Goal: Check status: Check status

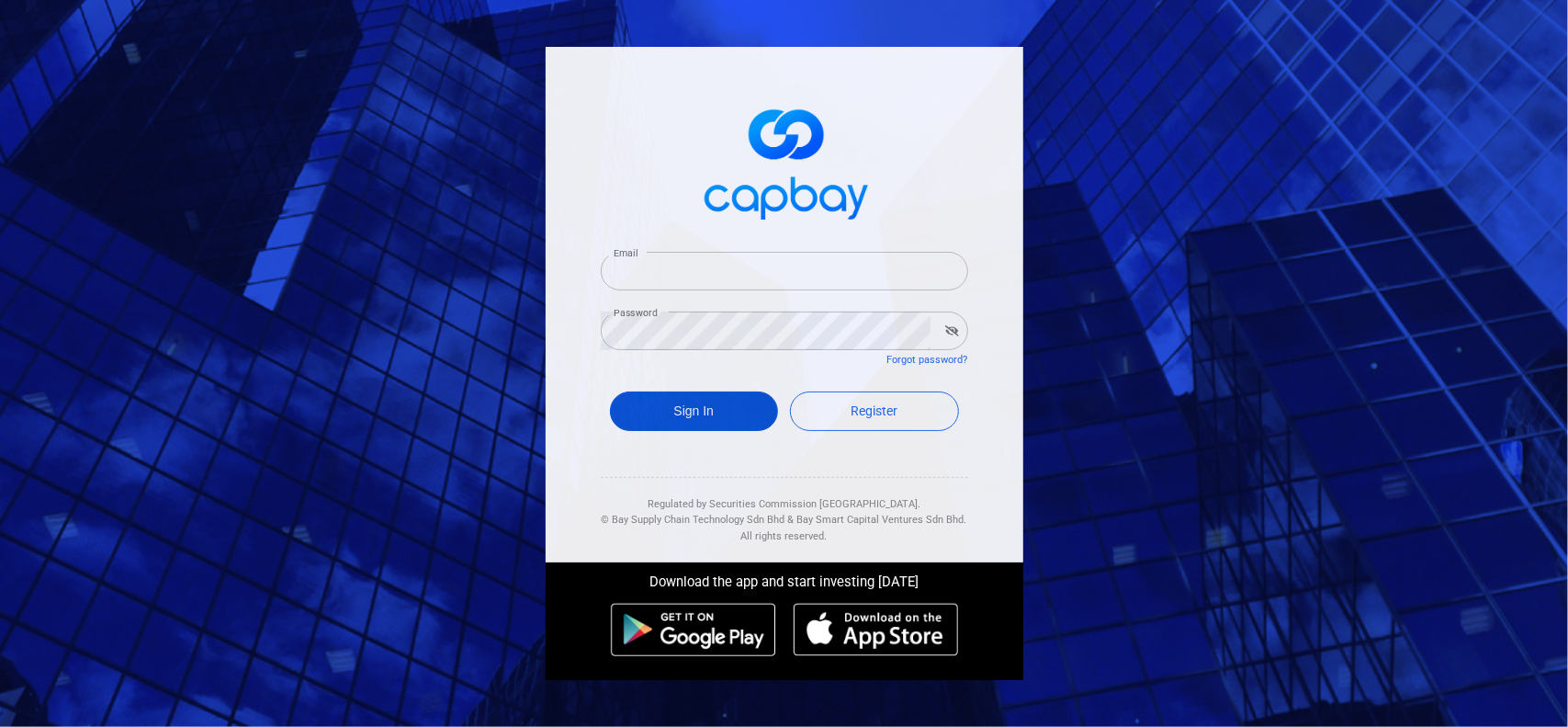
type input "[EMAIL_ADDRESS][DOMAIN_NAME]"
click at [697, 416] on button "Sign In" at bounding box center [694, 411] width 169 height 40
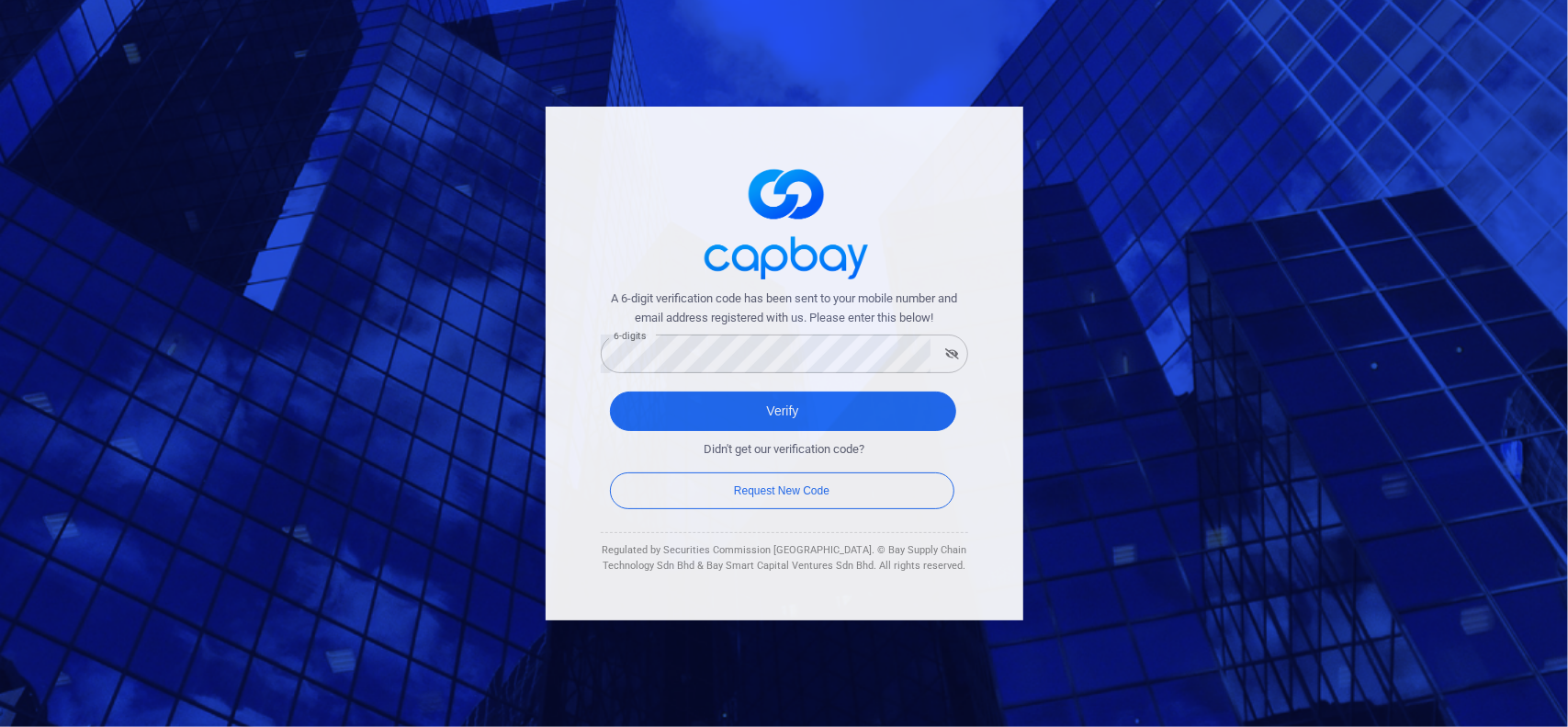
click at [575, 422] on div "A 6-digit verification code has been sent to your mobile number and email addre…" at bounding box center [785, 364] width 478 height 514
click at [710, 418] on button "Verify" at bounding box center [783, 411] width 347 height 40
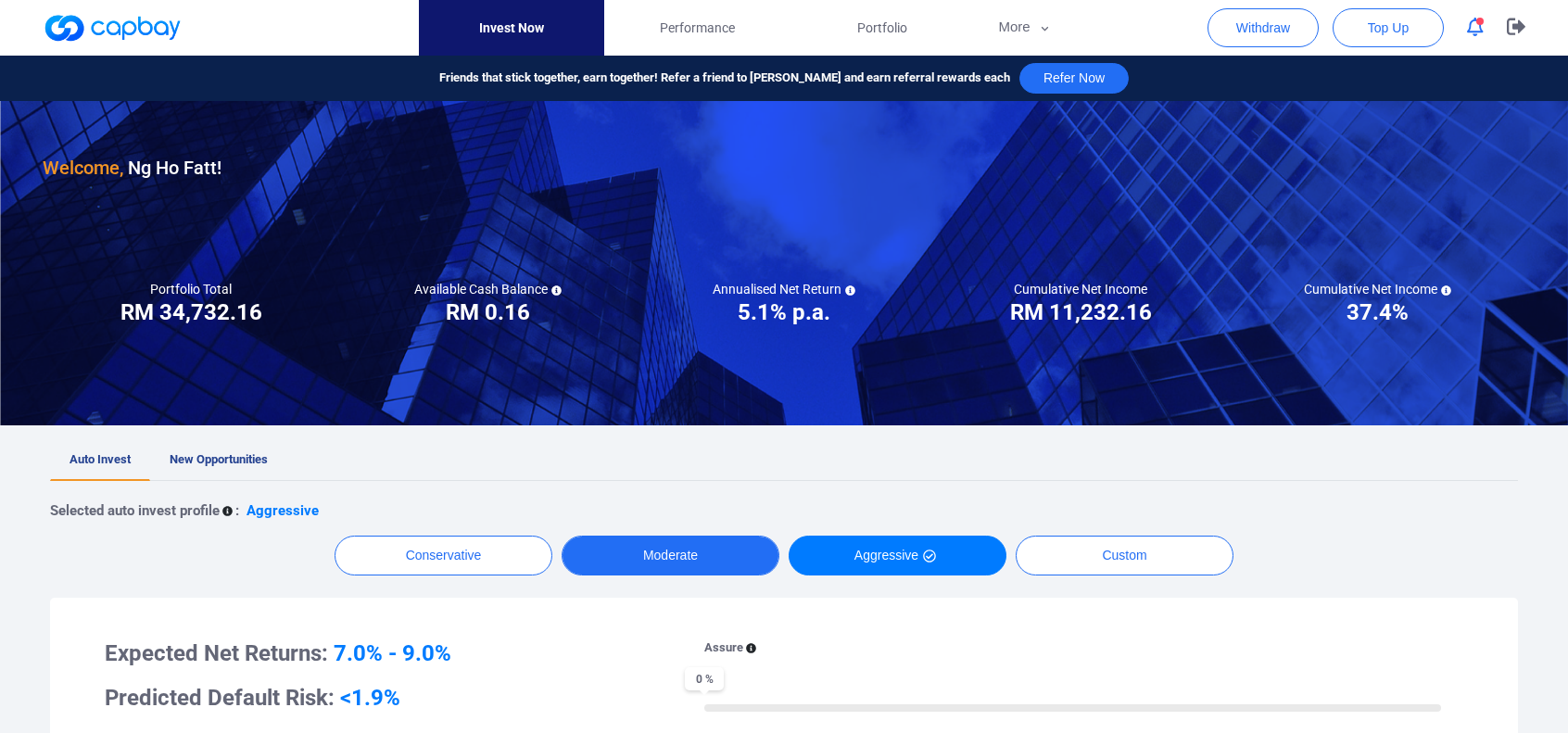
click at [693, 562] on button "Moderate" at bounding box center [670, 556] width 218 height 40
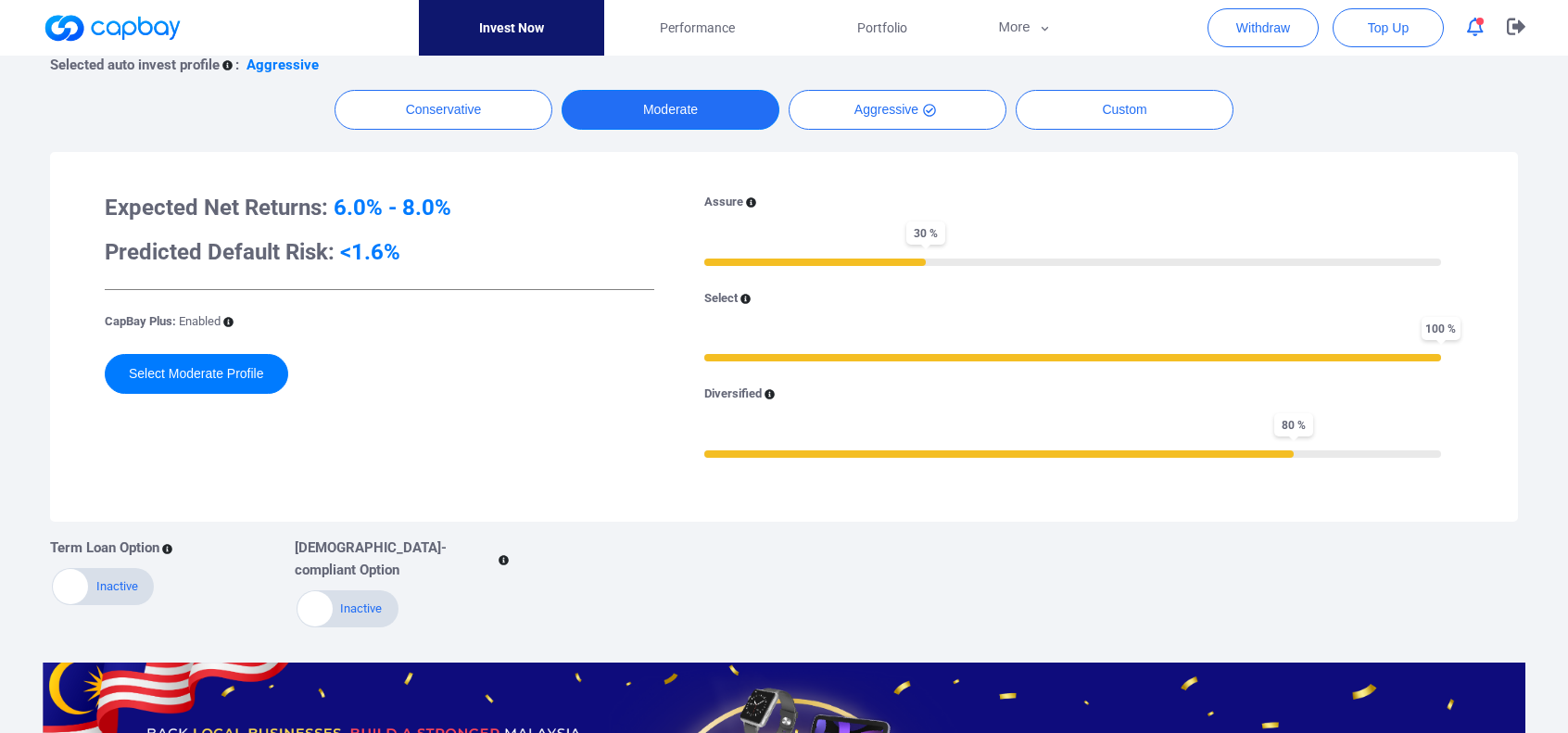
scroll to position [463, 0]
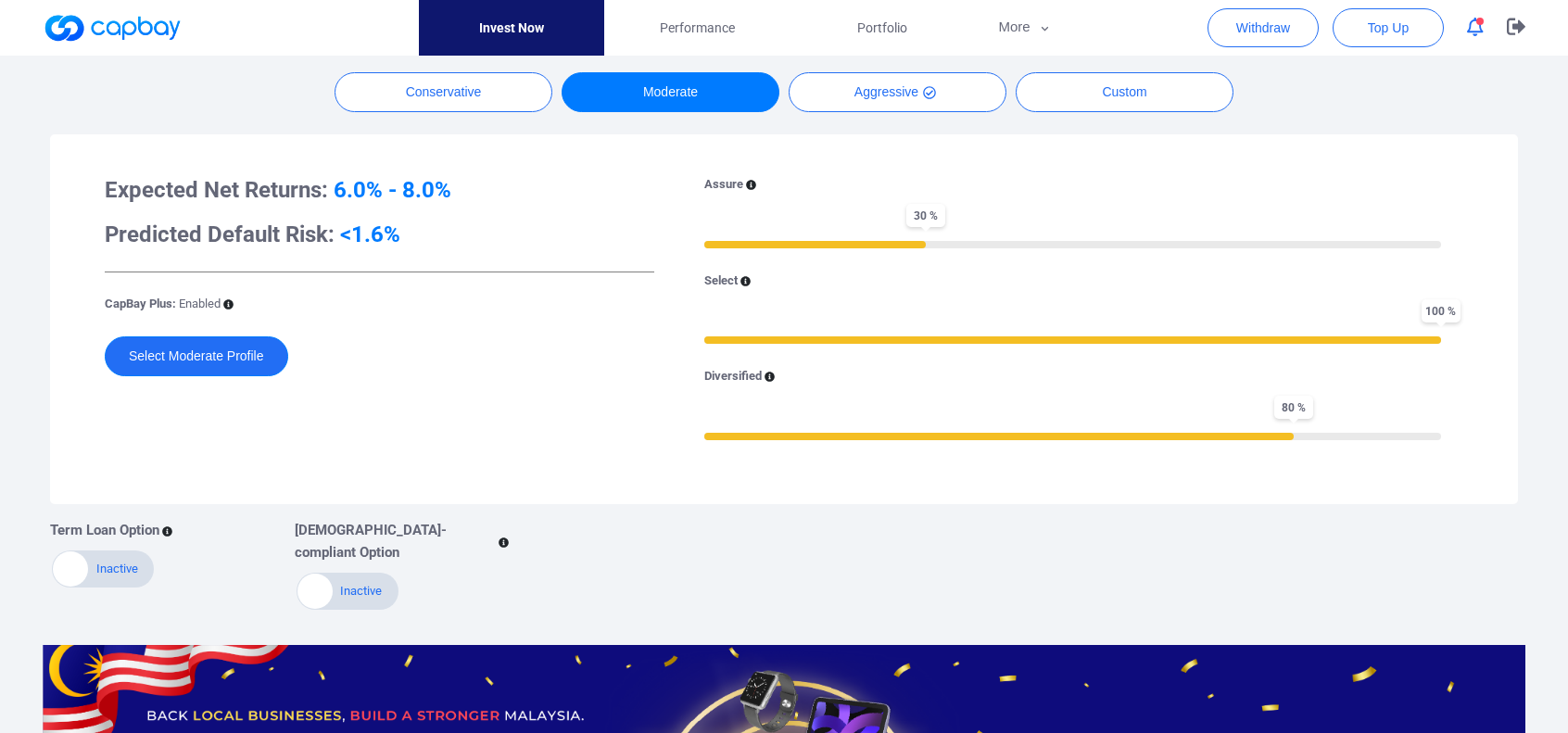
click at [171, 352] on button "Select Moderate Profile" at bounding box center [196, 357] width 183 height 40
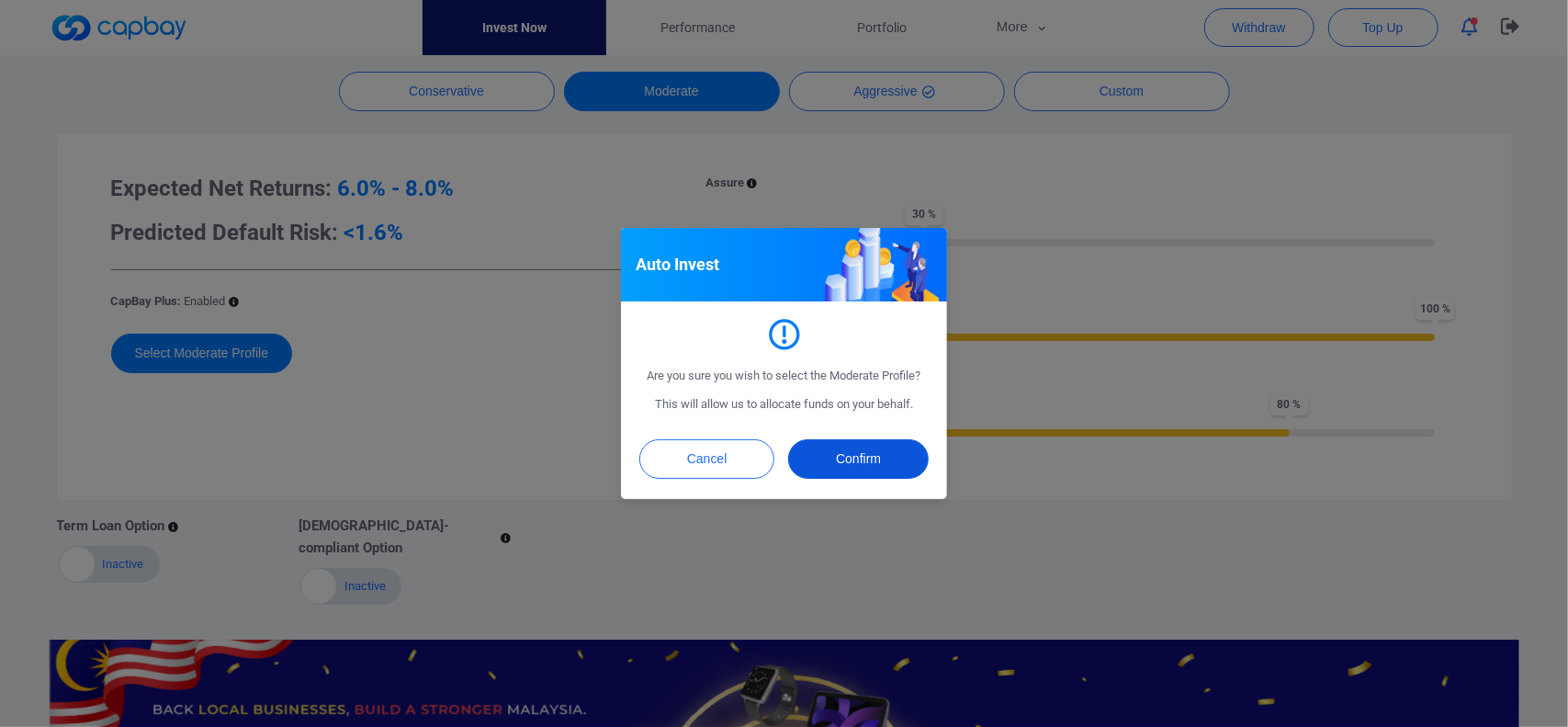
click at [834, 449] on button "Confirm" at bounding box center [858, 459] width 140 height 40
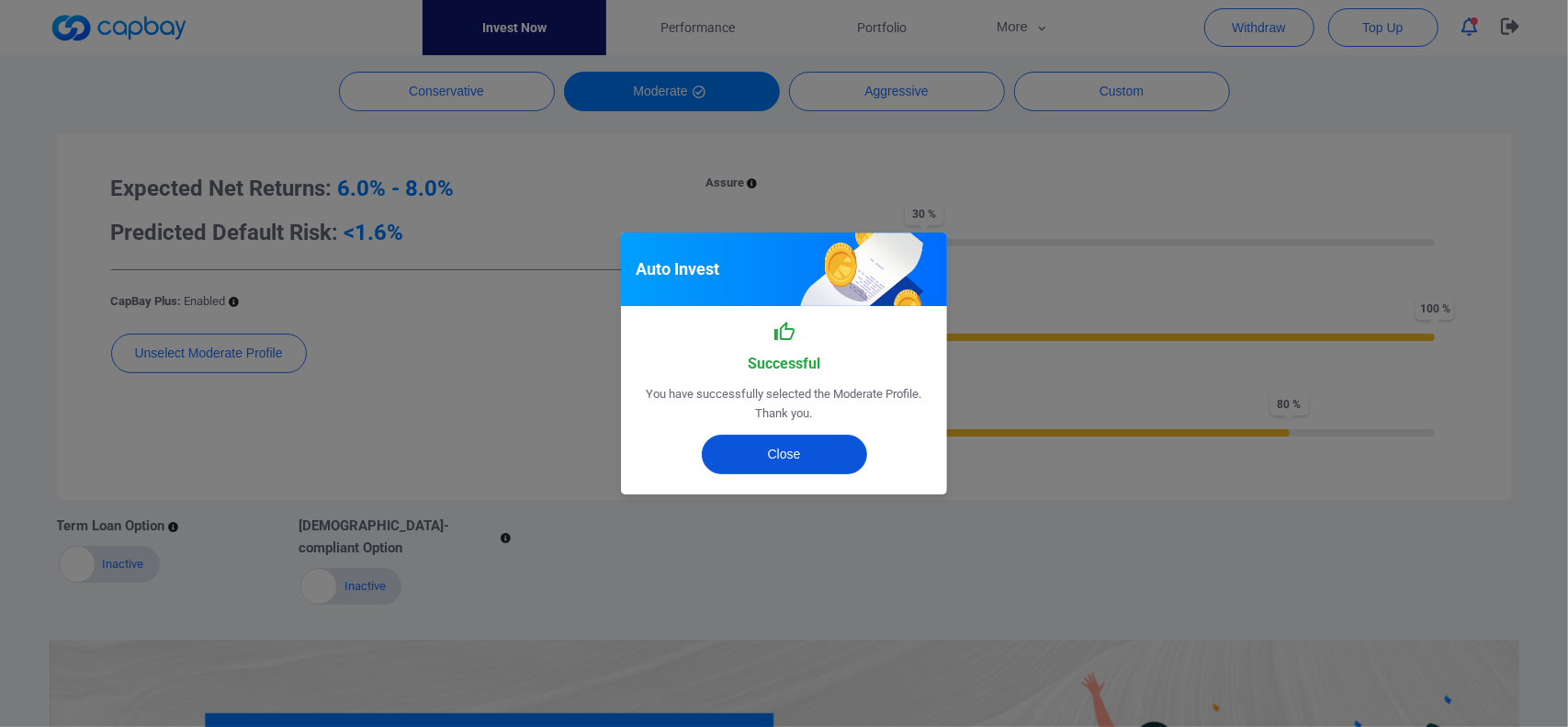
click at [765, 462] on button "Close" at bounding box center [784, 454] width 165 height 40
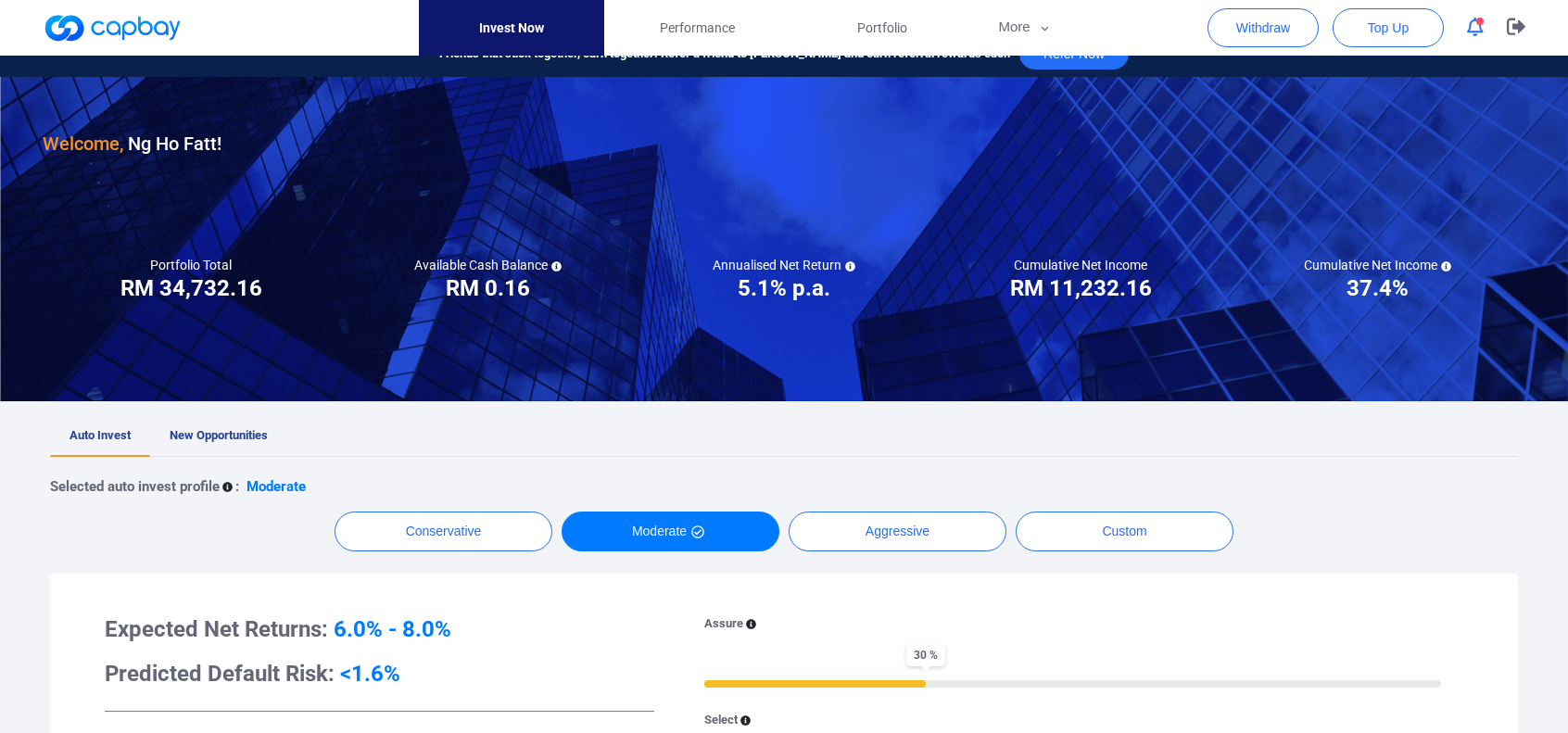
scroll to position [0, 0]
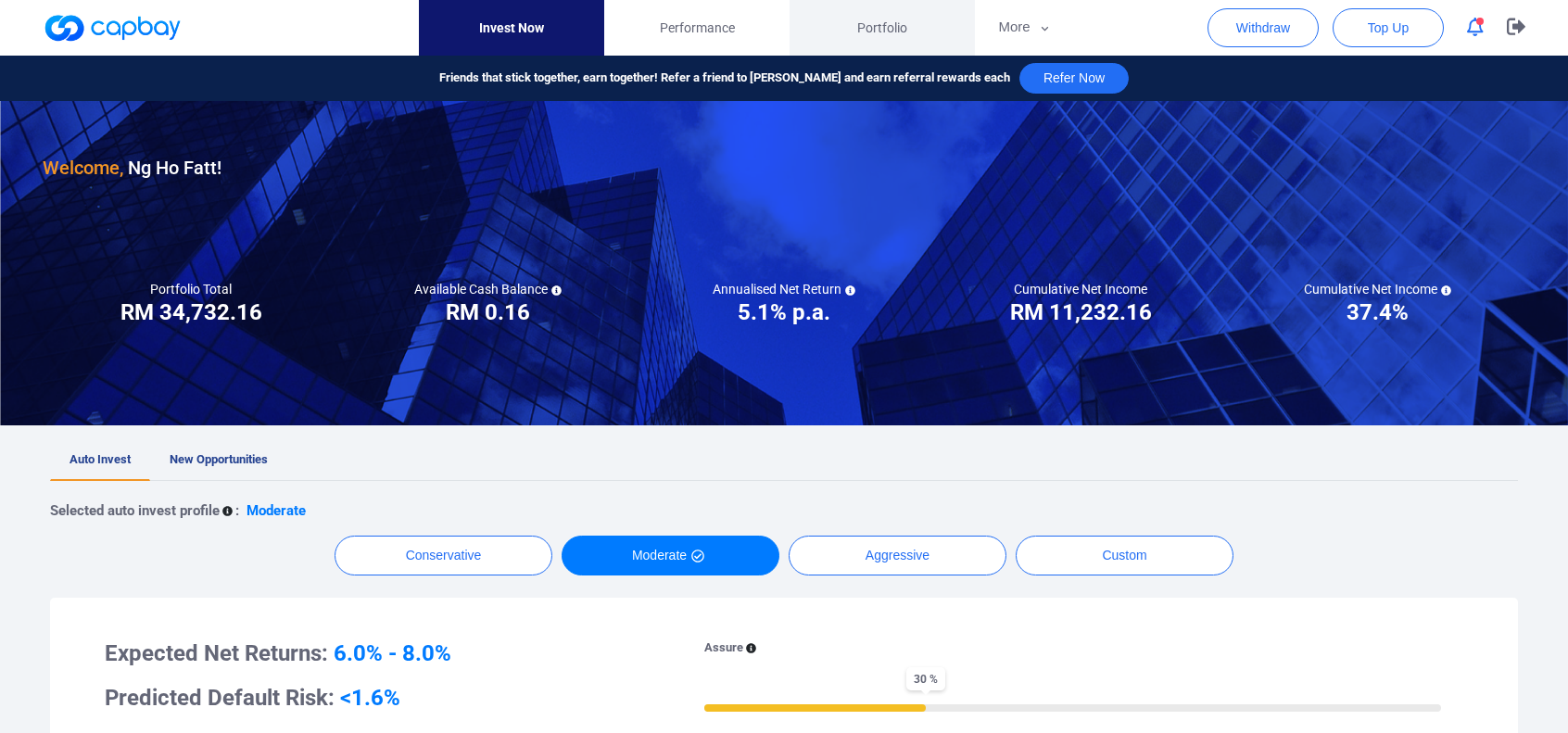
click at [897, 30] on span "Portfolio" at bounding box center [883, 28] width 50 height 20
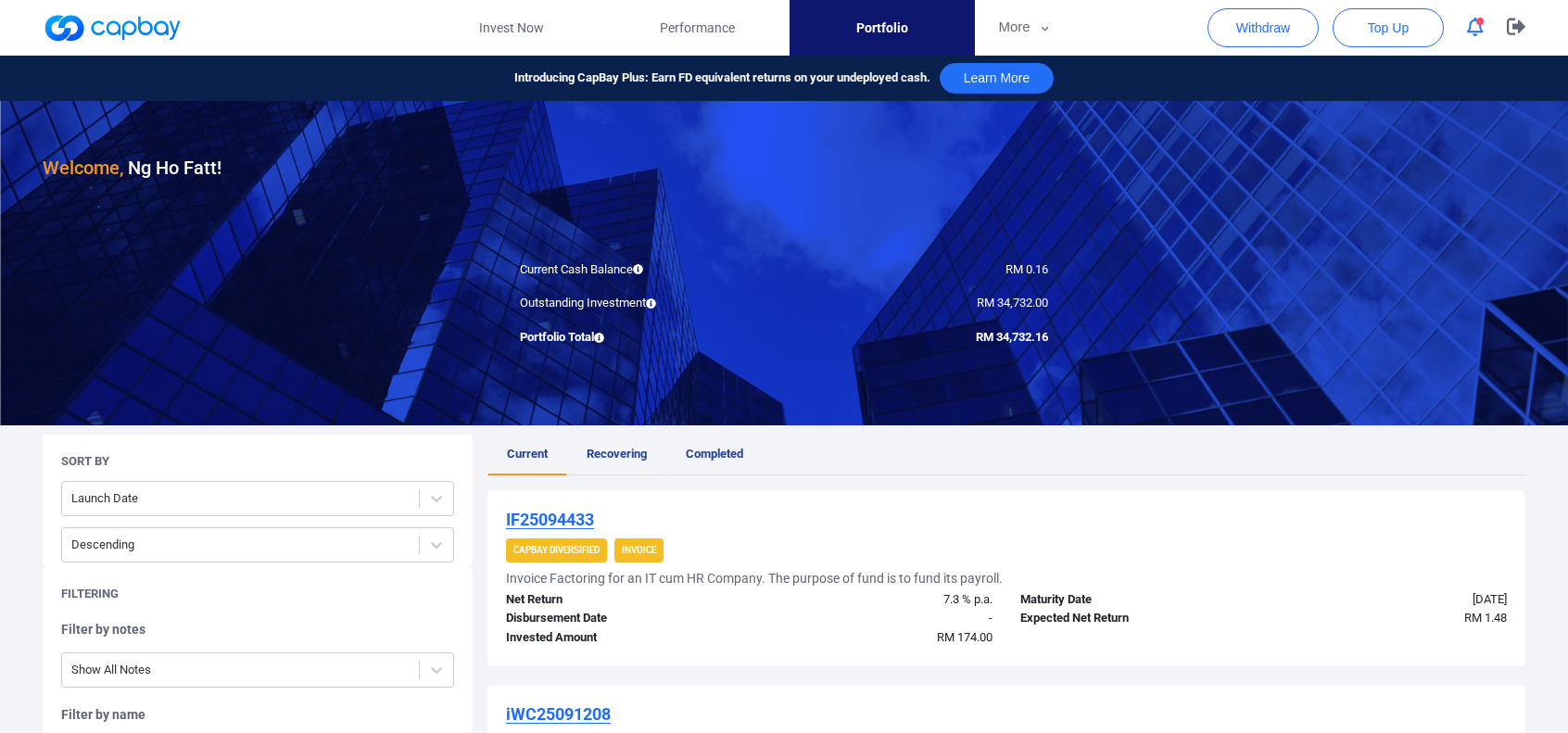
click at [606, 446] on span "Recovering" at bounding box center [617, 453] width 60 height 14
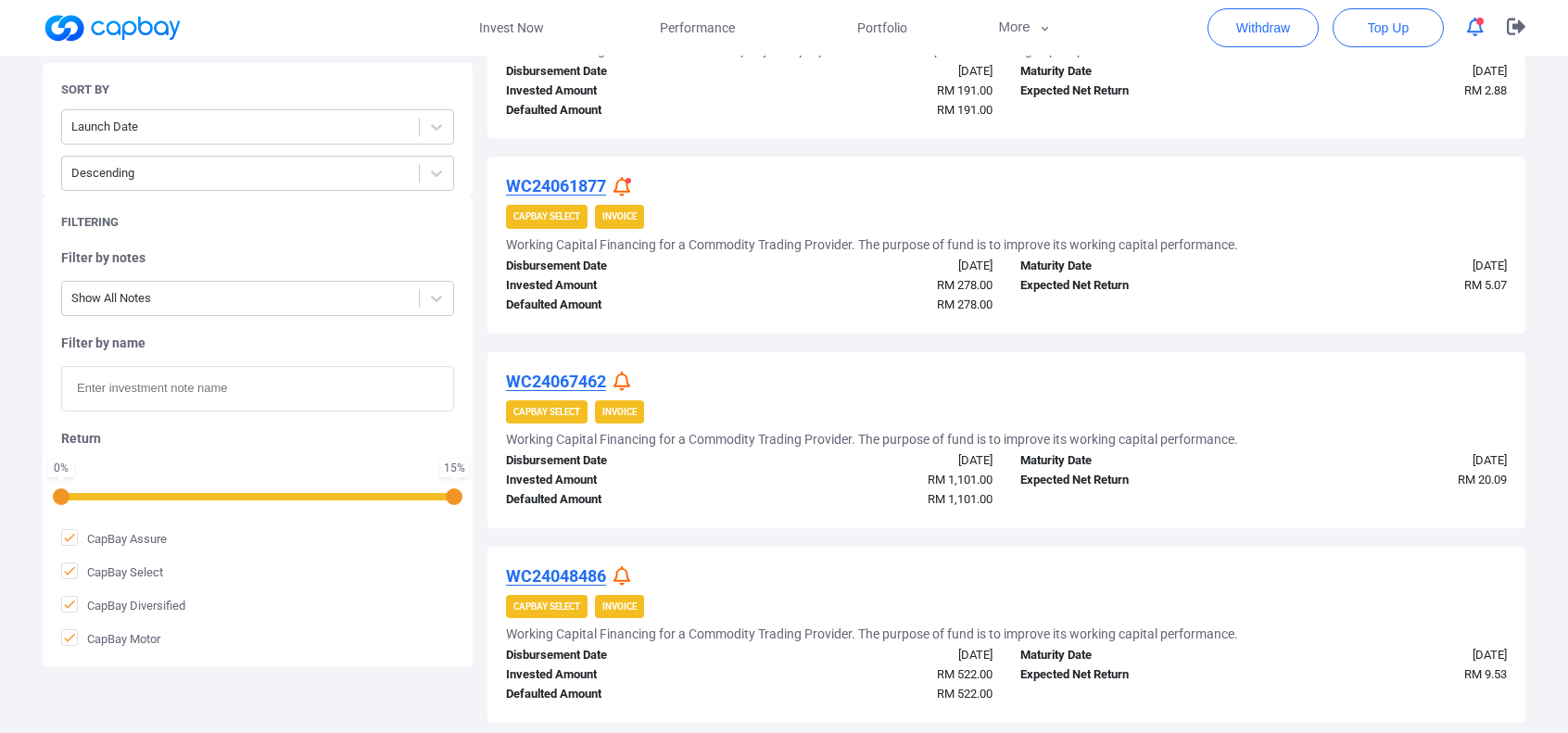
scroll to position [1284, 0]
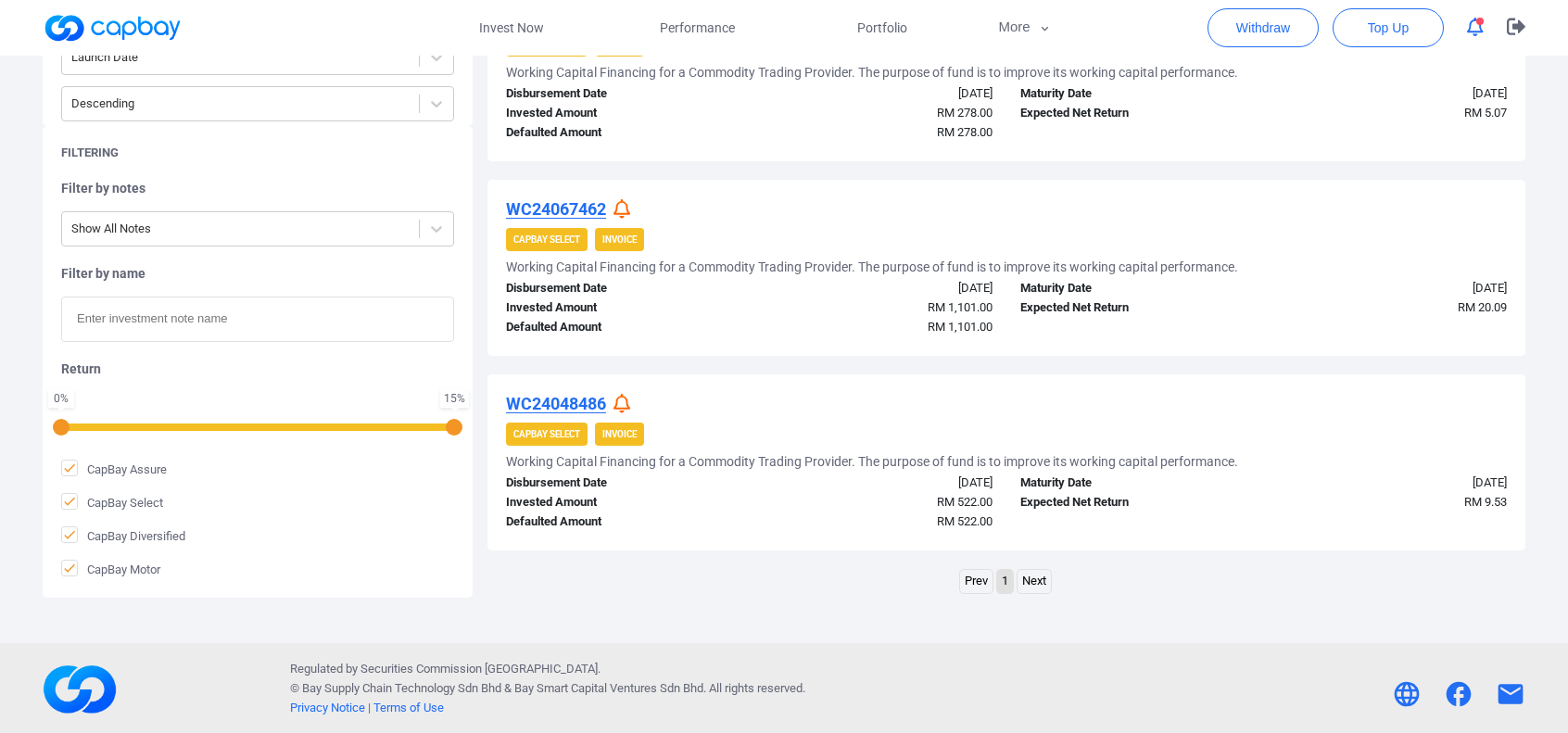
click at [1039, 575] on link "Next" at bounding box center [1034, 581] width 33 height 23
click at [1036, 575] on link "Next" at bounding box center [1034, 581] width 33 height 23
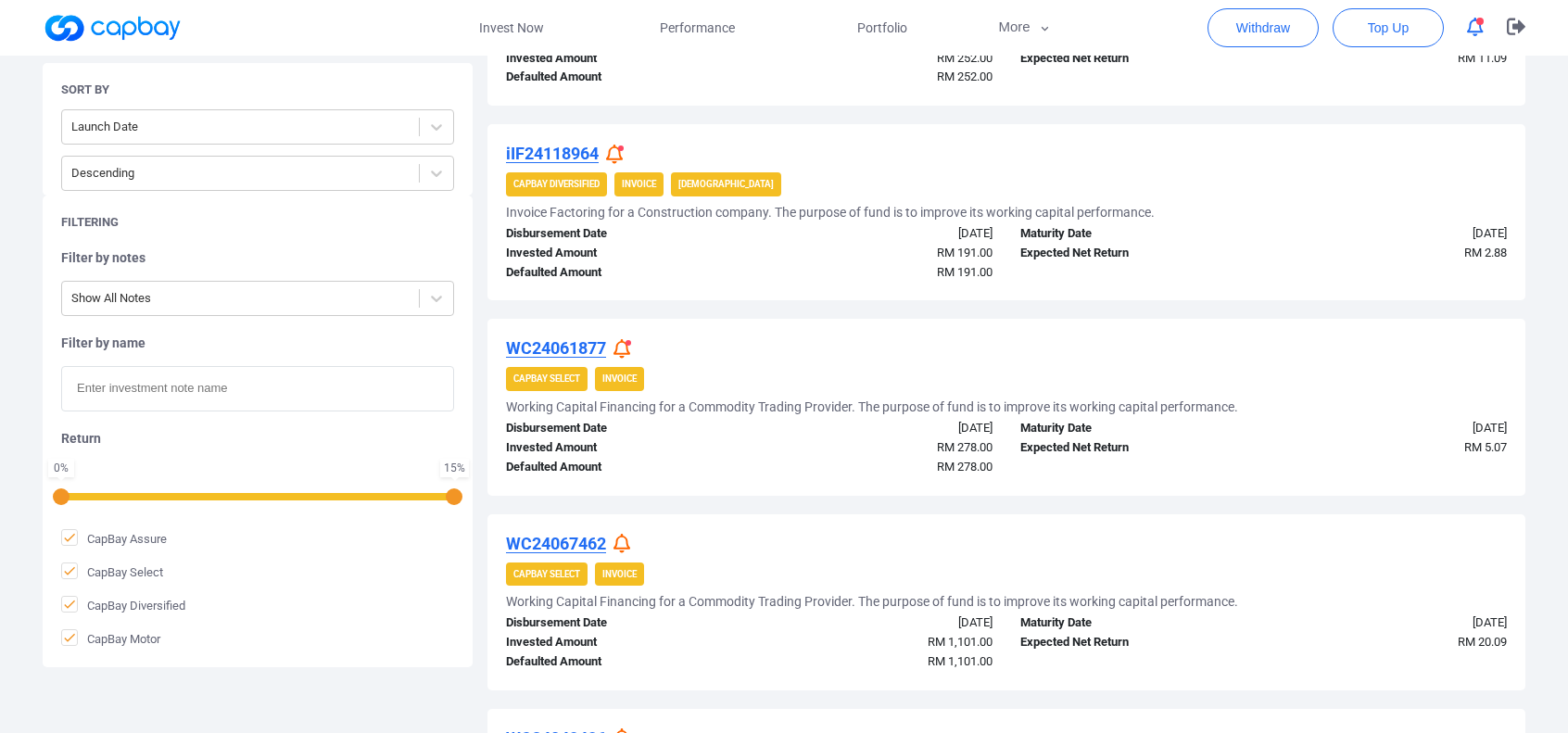
scroll to position [913, 0]
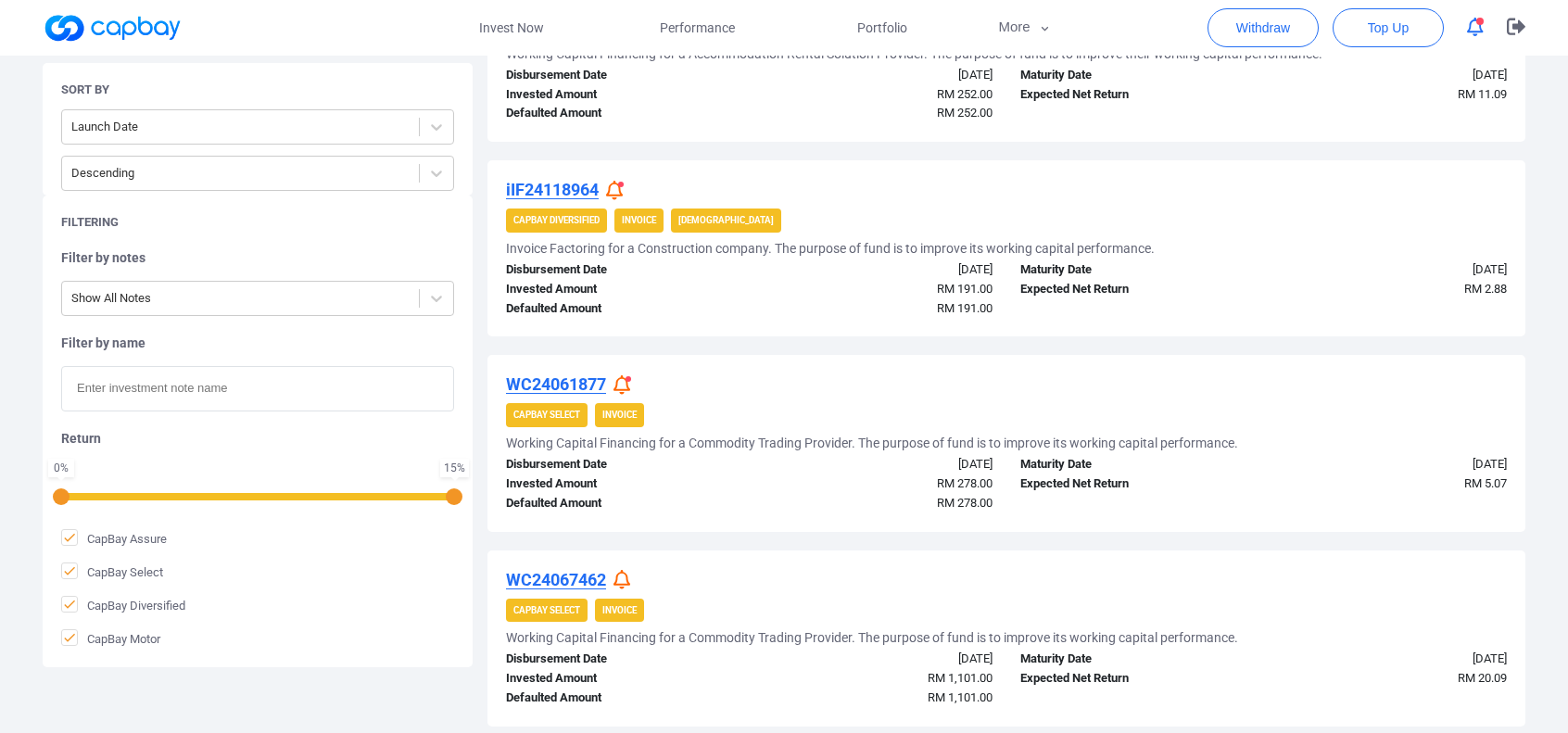
click at [565, 186] on u "iIF24118964" at bounding box center [552, 189] width 93 height 20
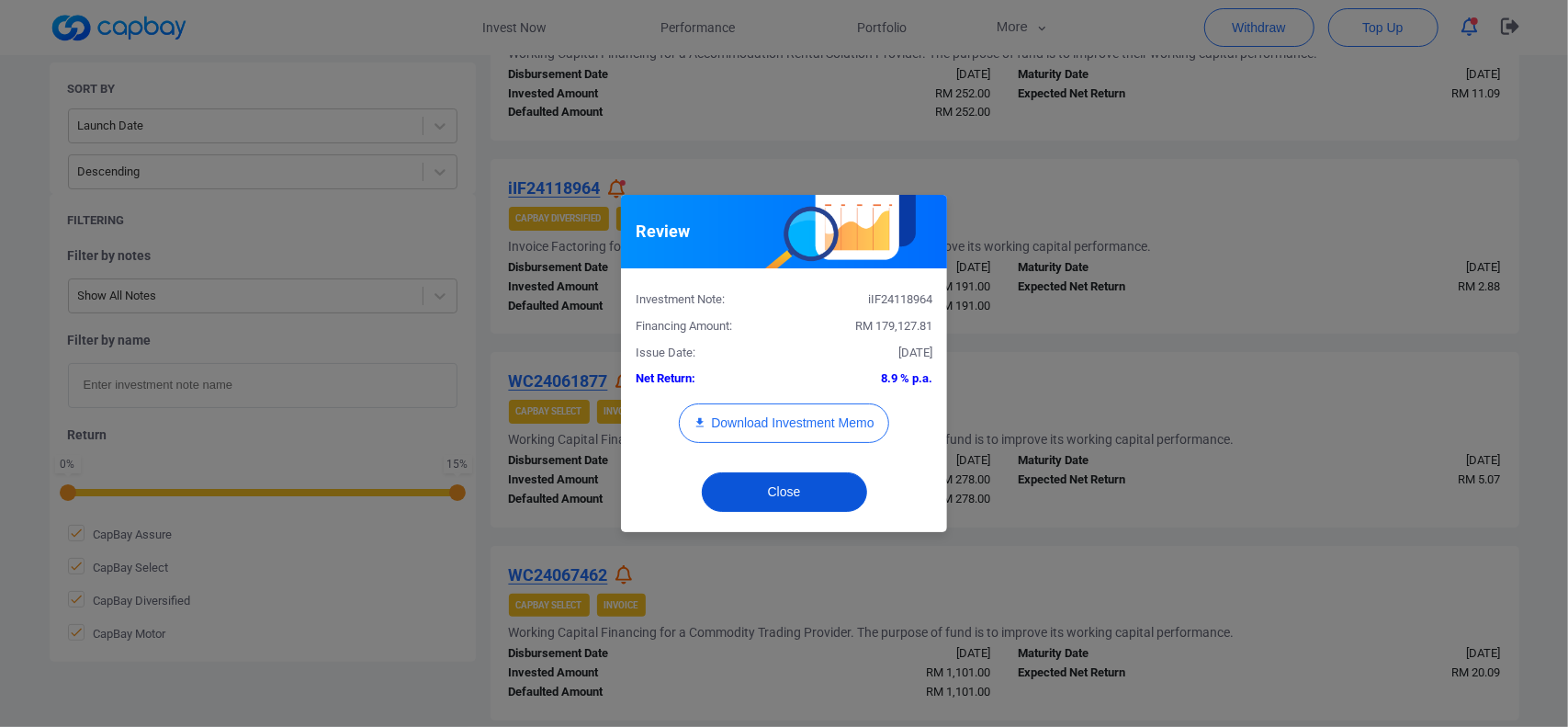
click at [794, 490] on button "Close" at bounding box center [784, 492] width 165 height 40
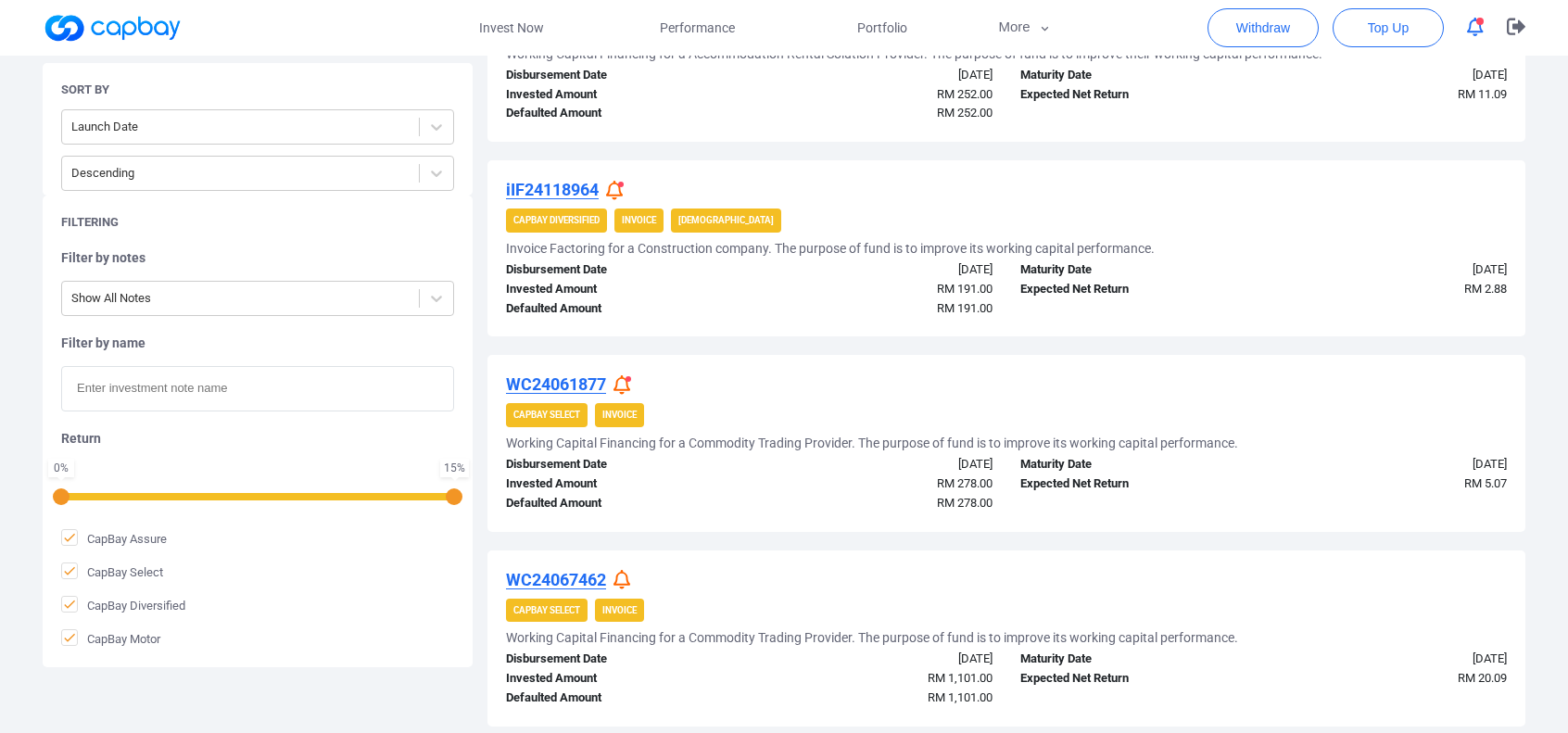
click at [623, 184] on span at bounding box center [622, 184] width 6 height 6
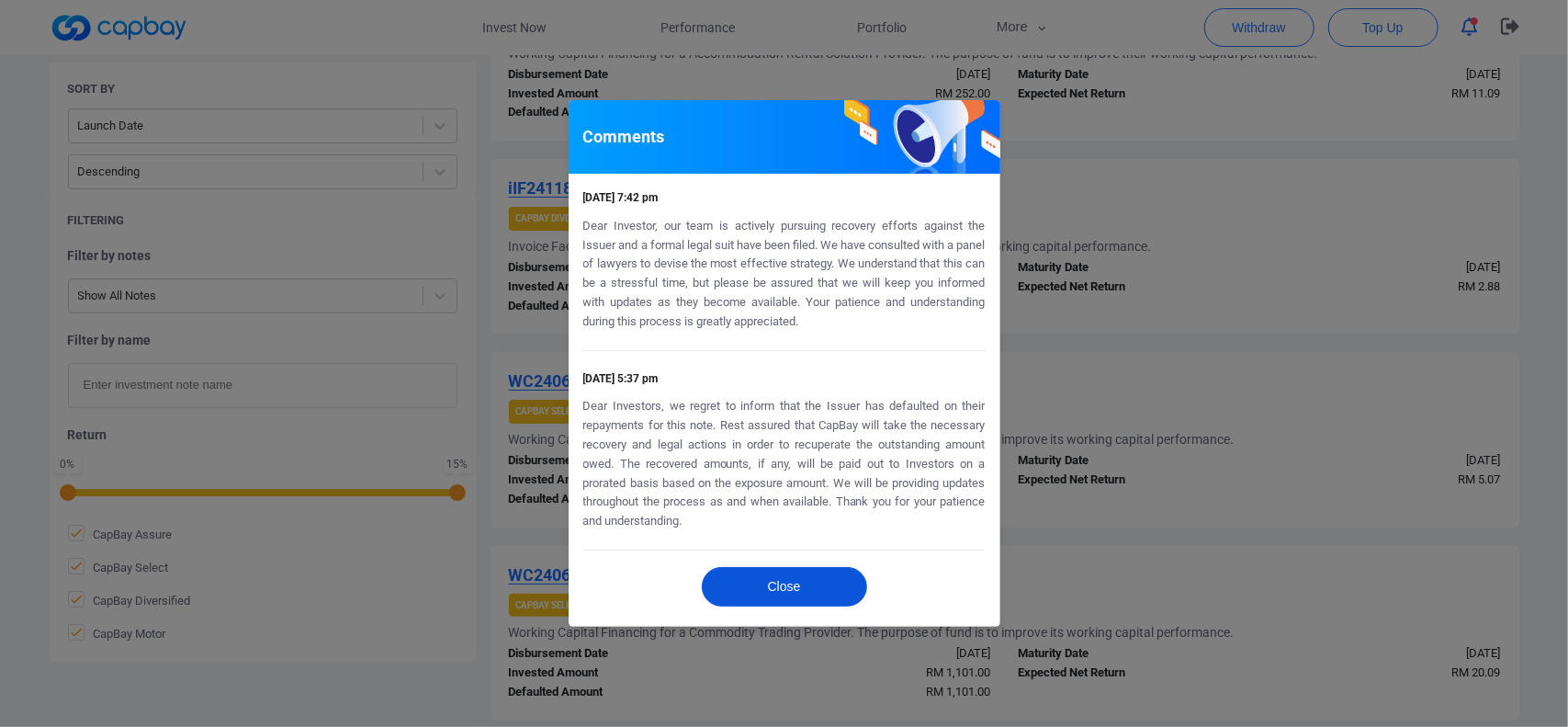
click at [753, 578] on button "Close" at bounding box center [784, 587] width 165 height 40
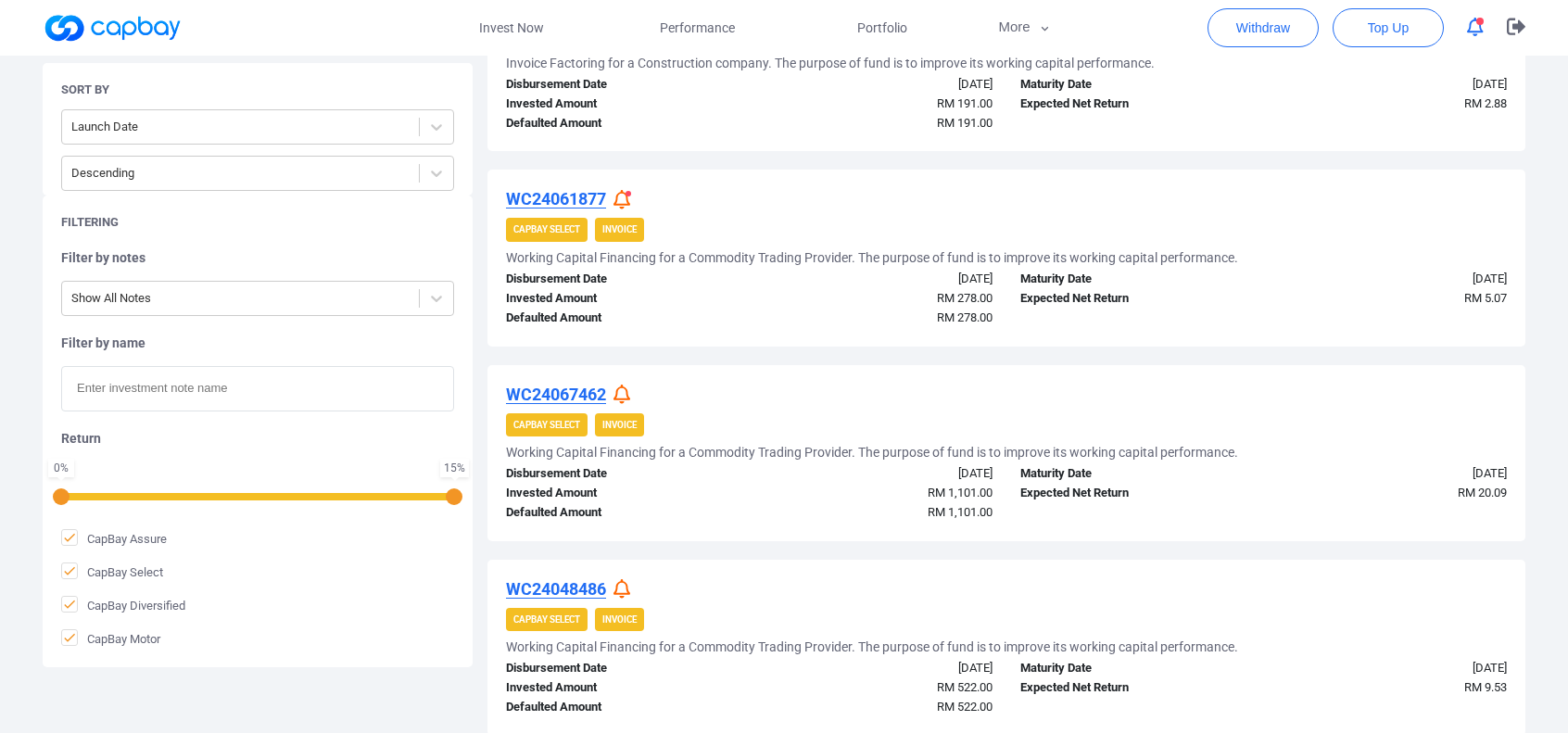
scroll to position [1284, 0]
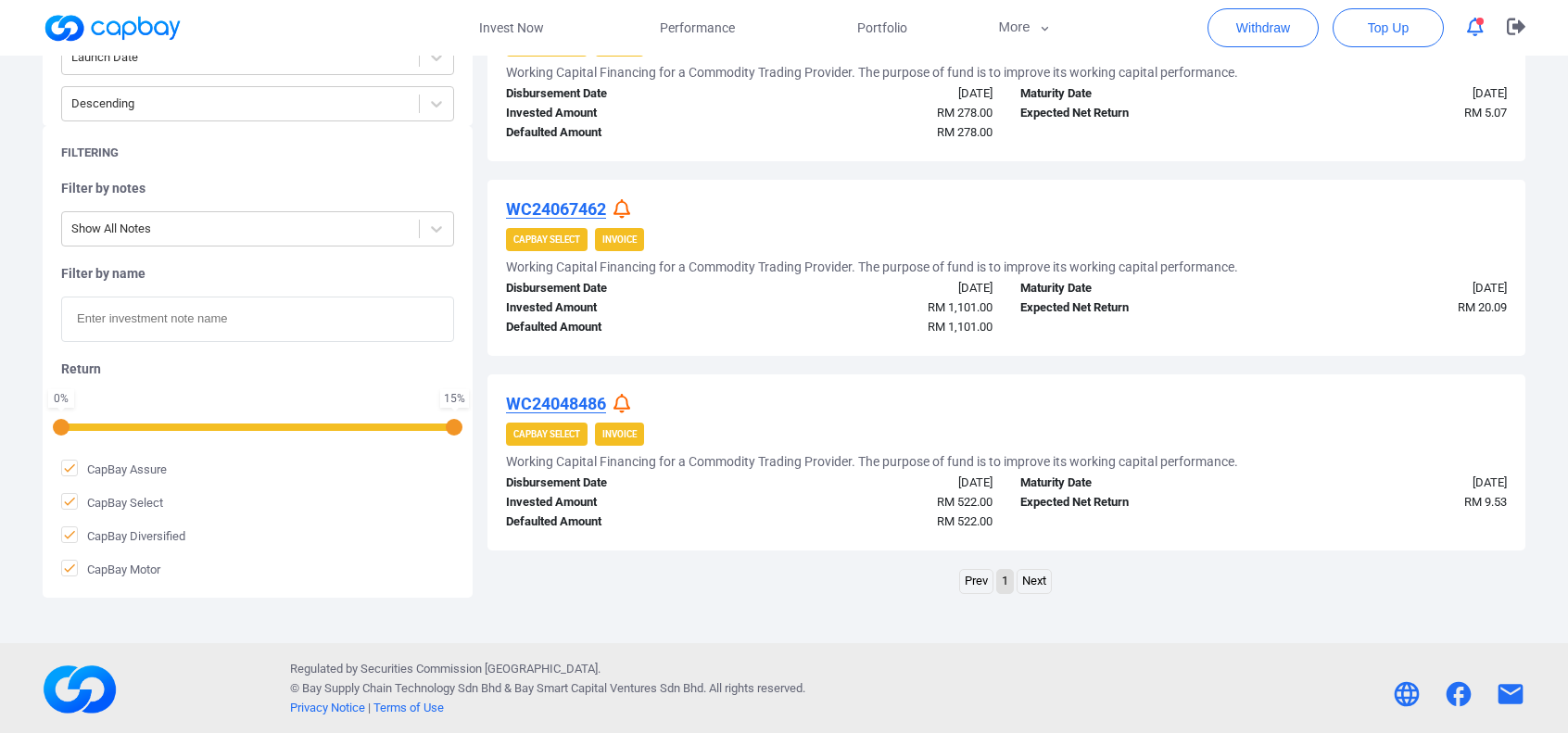
click at [620, 393] on icon at bounding box center [622, 403] width 17 height 20
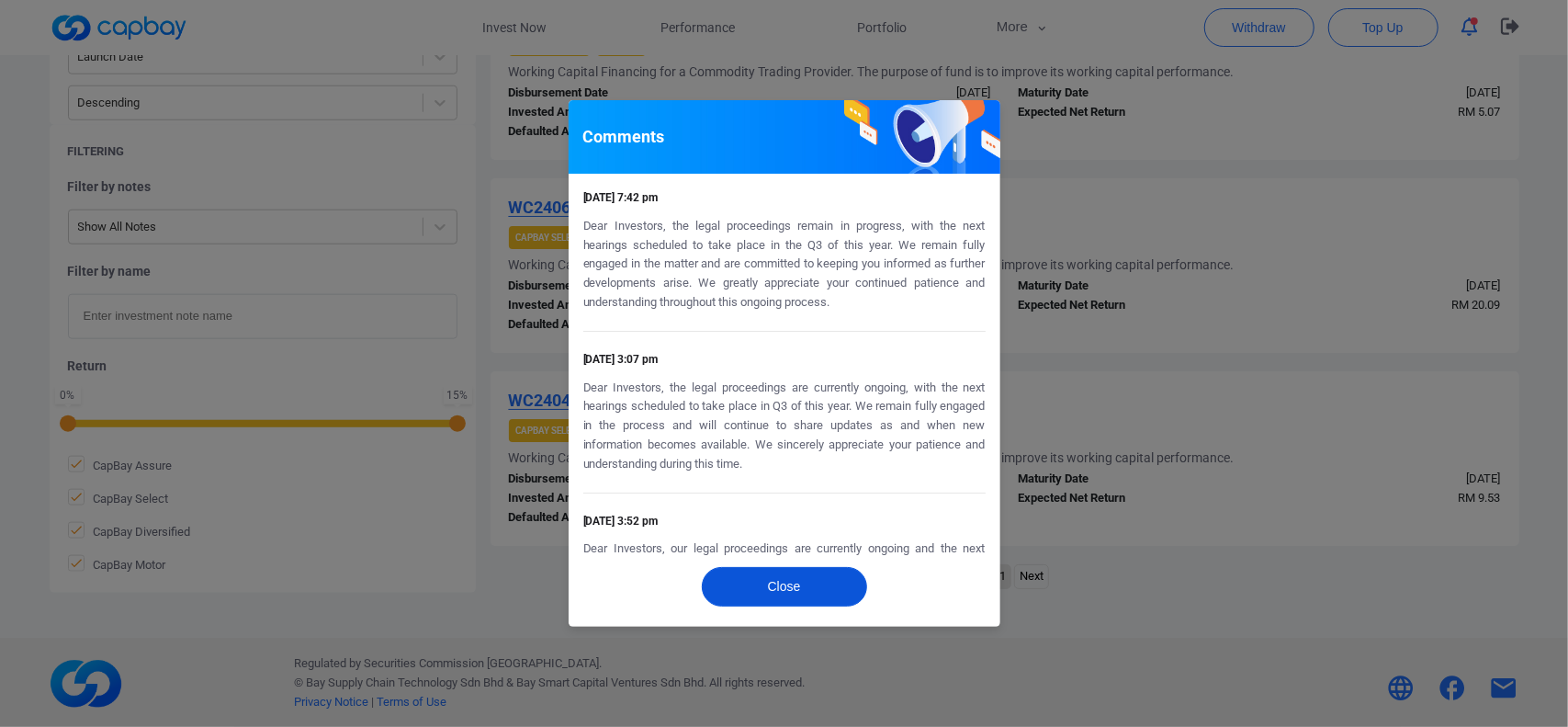
click at [764, 582] on button "Close" at bounding box center [784, 587] width 165 height 40
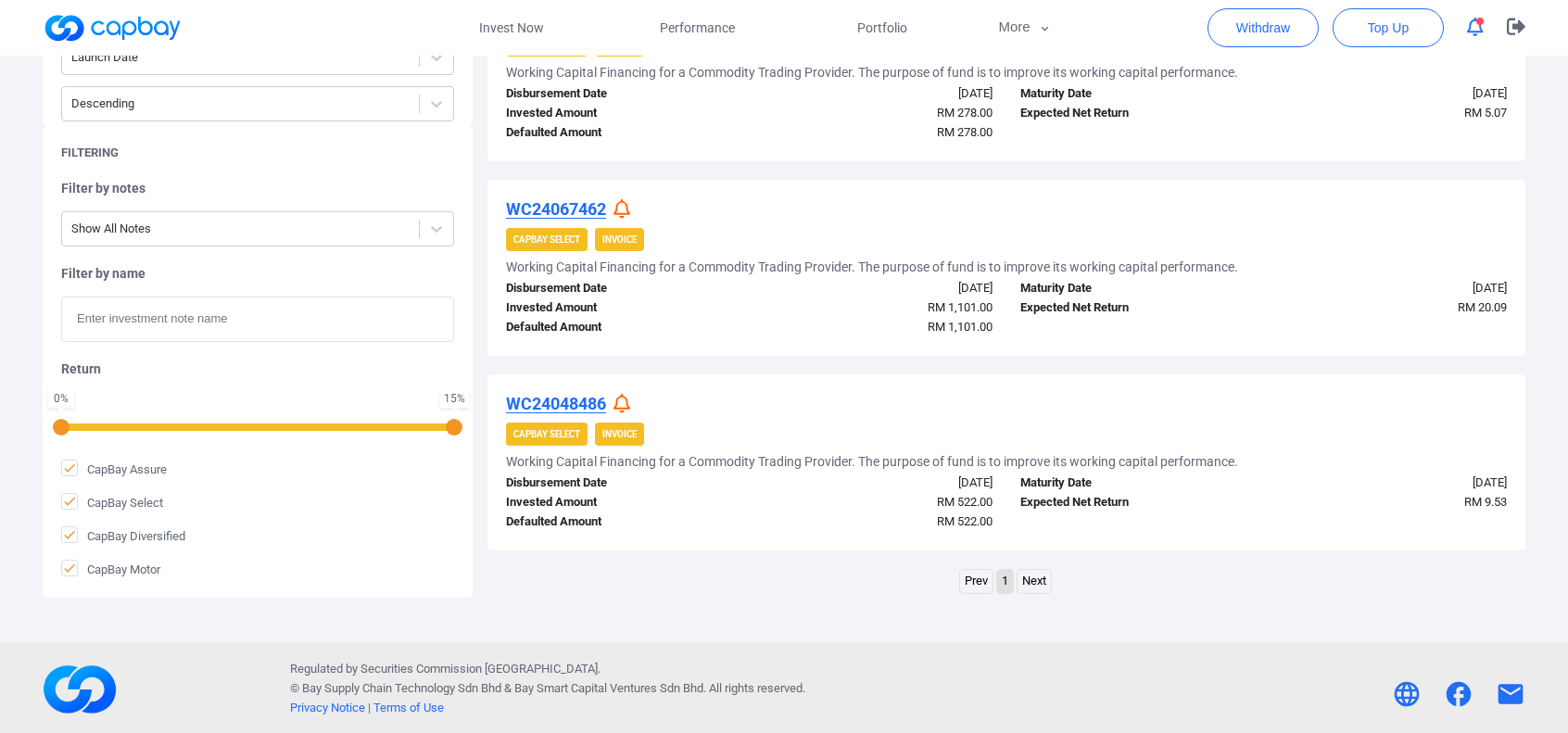
click at [624, 201] on icon at bounding box center [622, 209] width 17 height 20
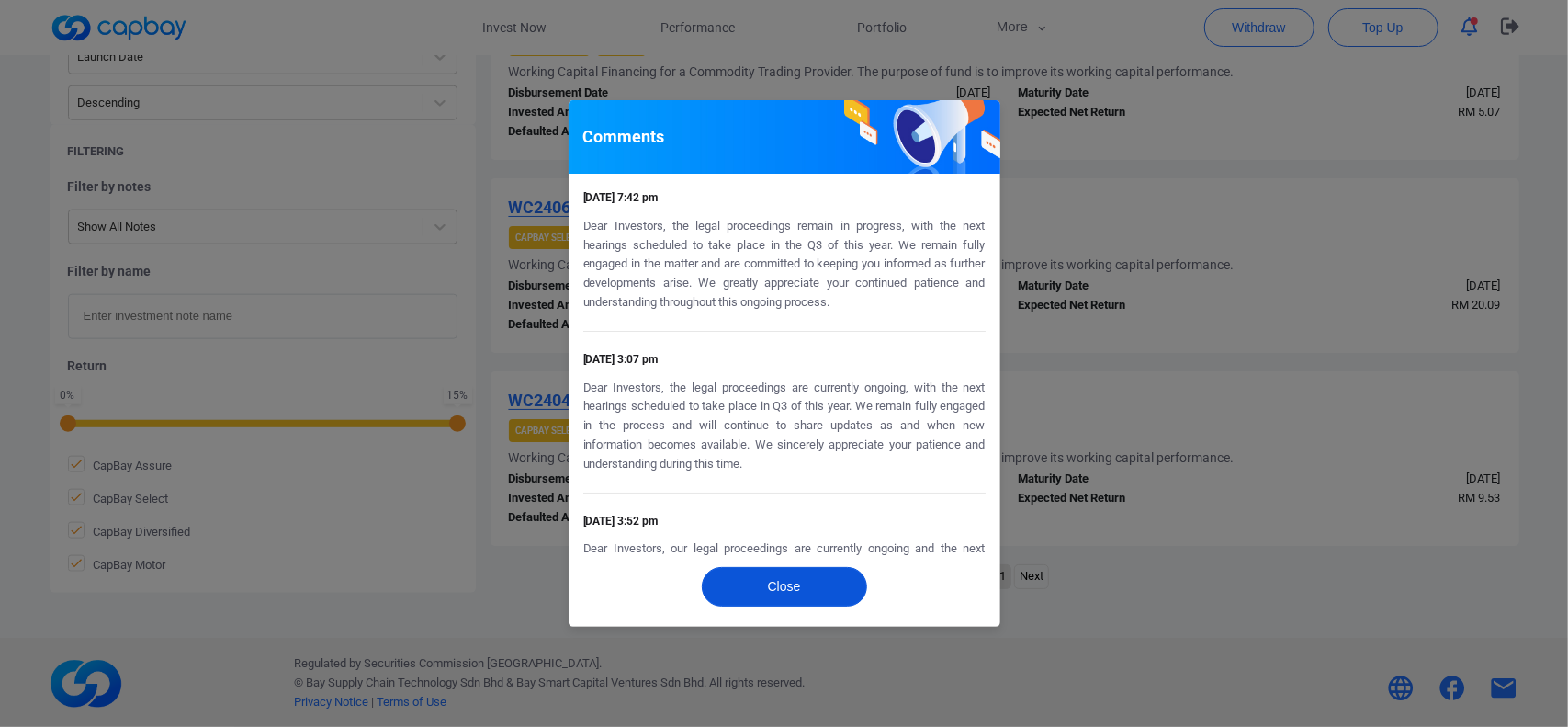
click at [760, 578] on button "Close" at bounding box center [784, 587] width 165 height 40
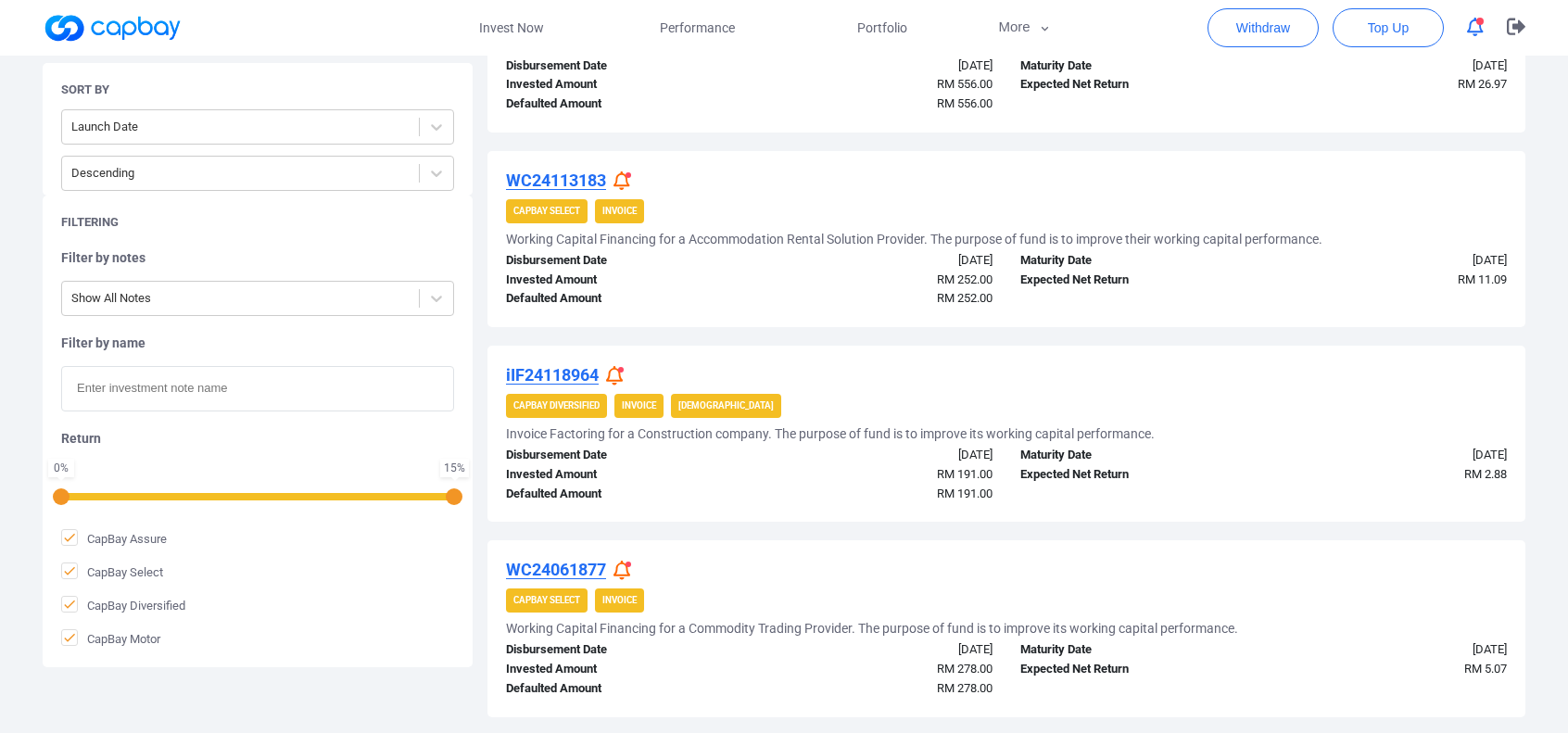
scroll to position [635, 0]
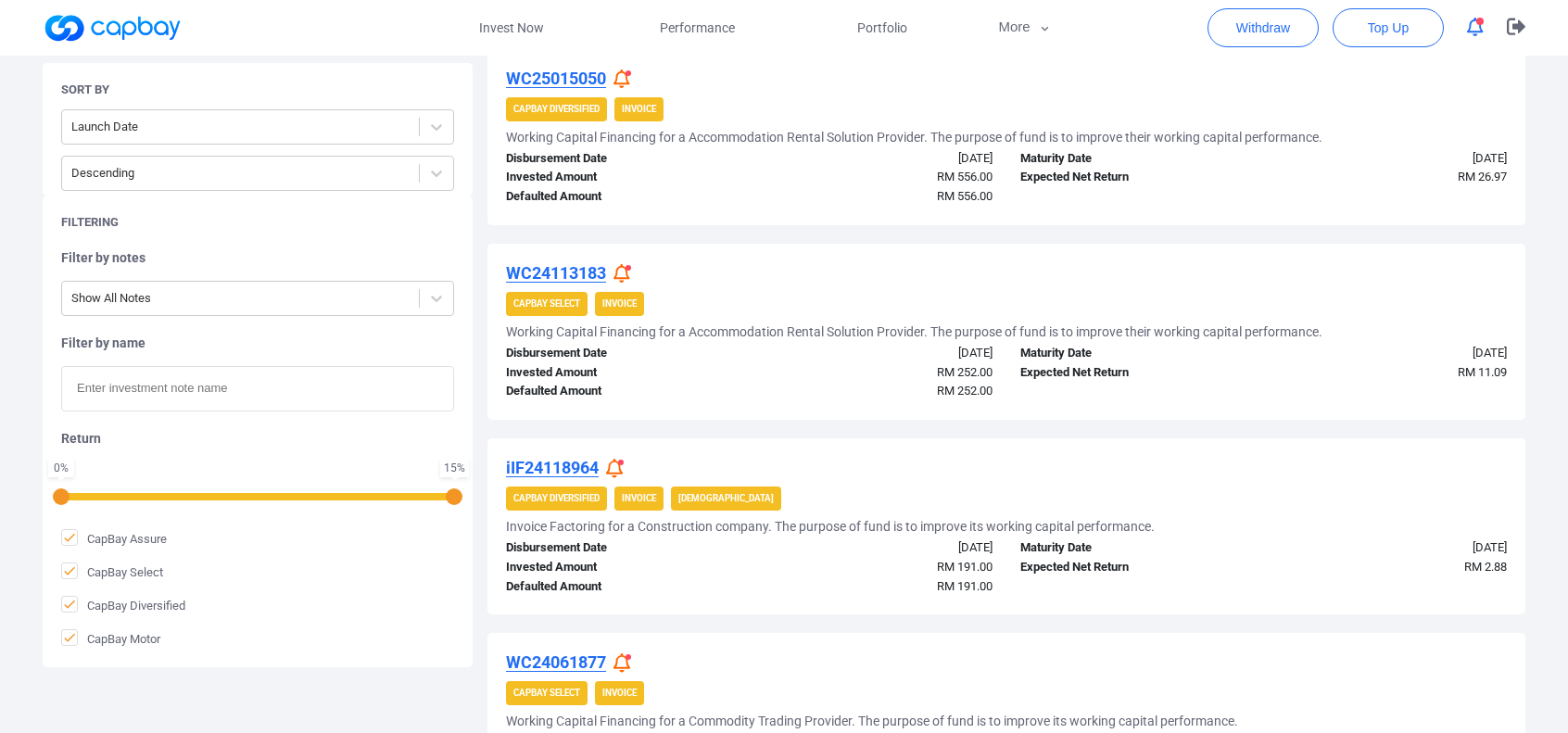
click at [622, 269] on icon at bounding box center [622, 274] width 17 height 20
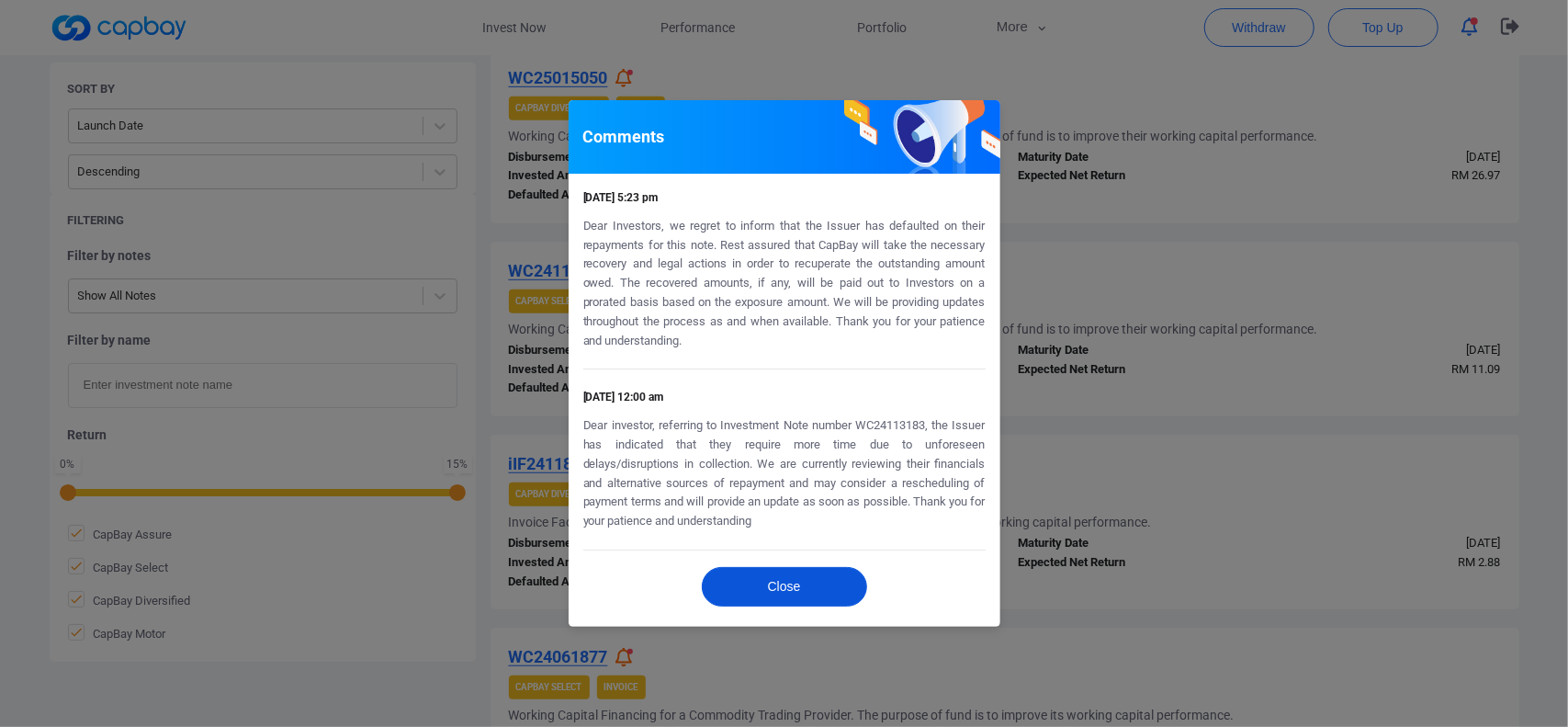
click at [745, 582] on button "Close" at bounding box center [784, 587] width 165 height 40
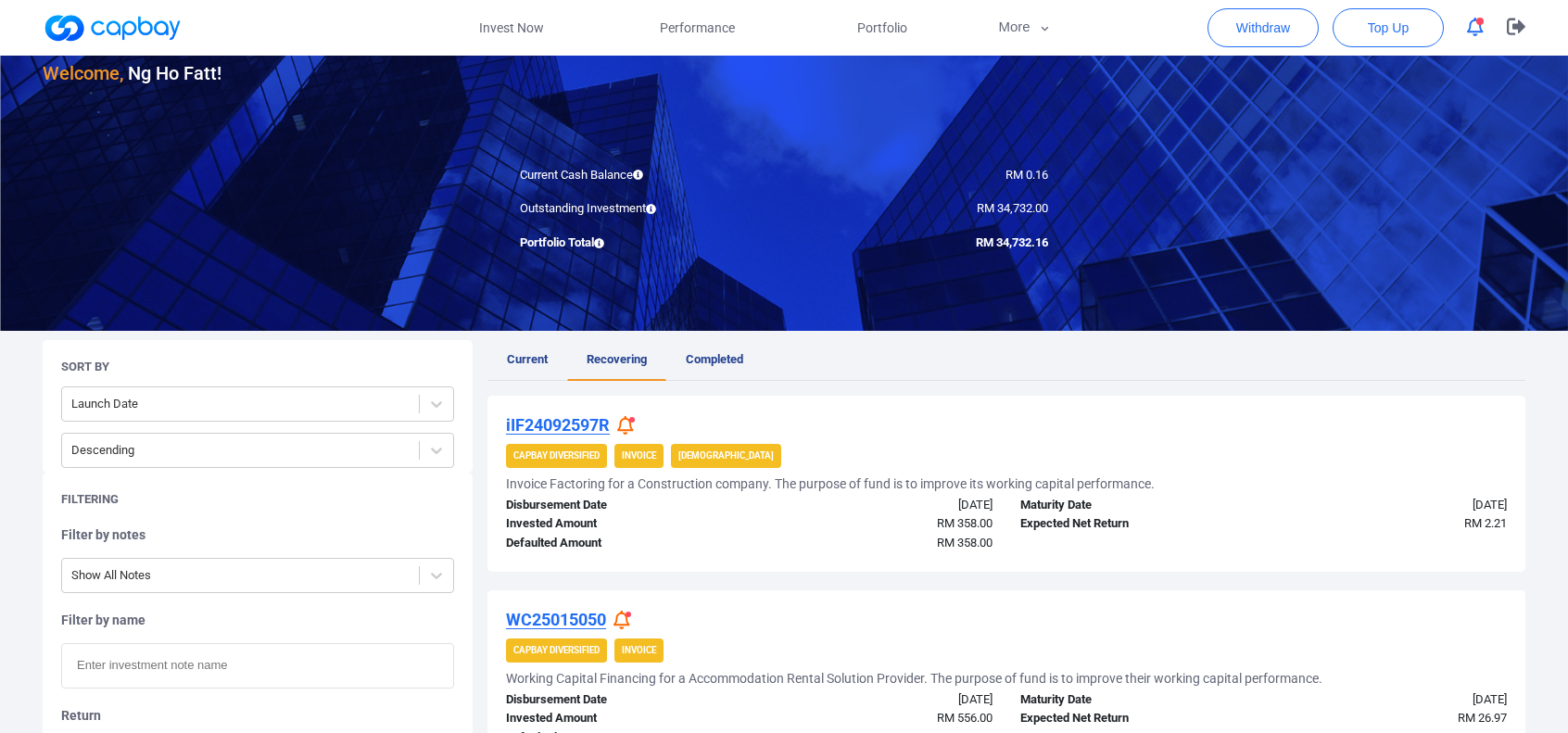
scroll to position [0, 0]
